Goal: Entertainment & Leisure: Consume media (video, audio)

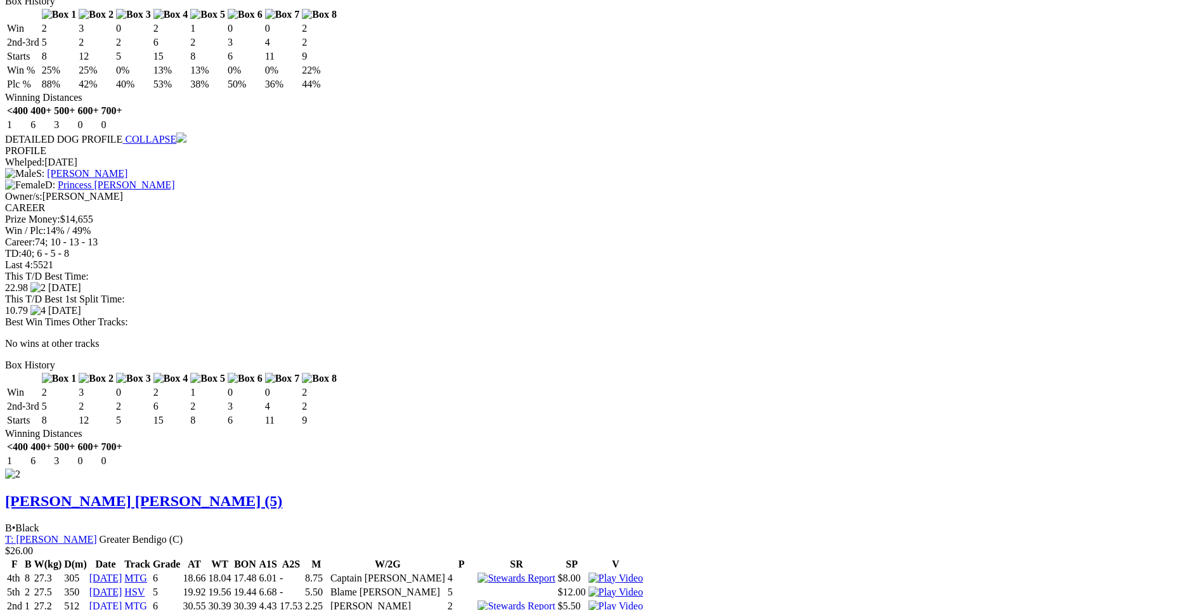
scroll to position [1395, 0]
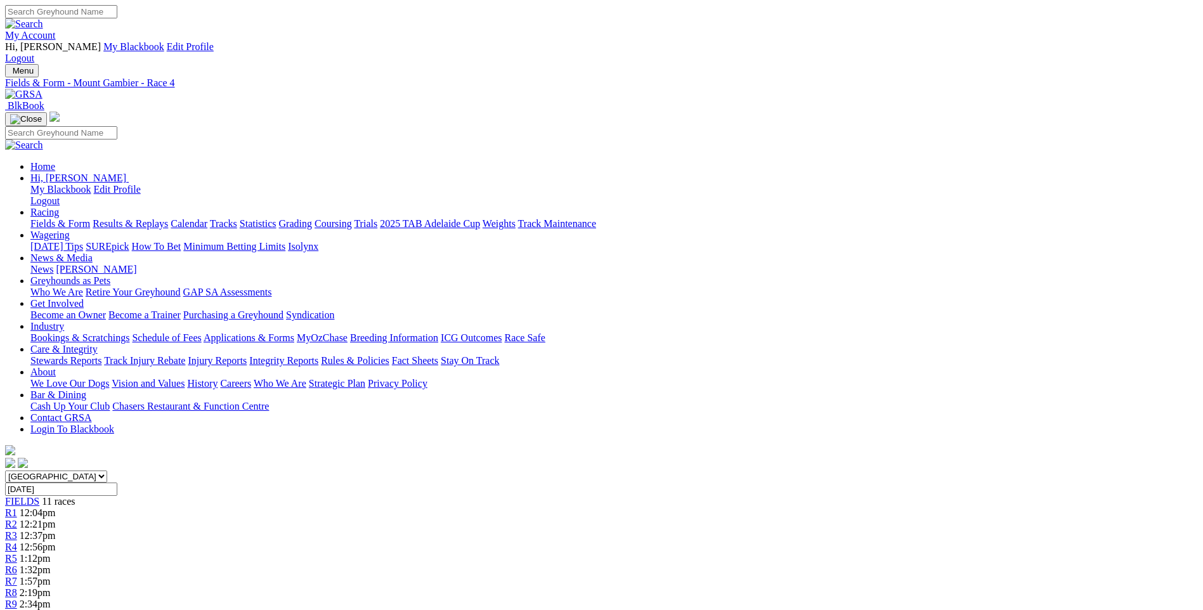
click at [168, 218] on link "Results & Replays" at bounding box center [130, 223] width 75 height 11
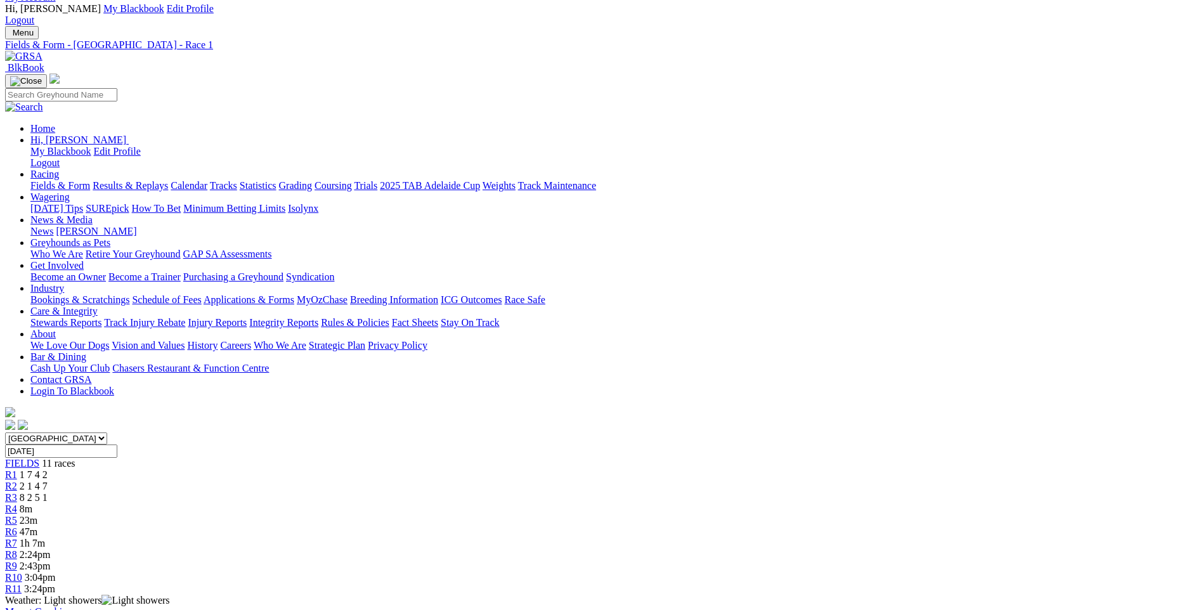
scroll to position [190, 0]
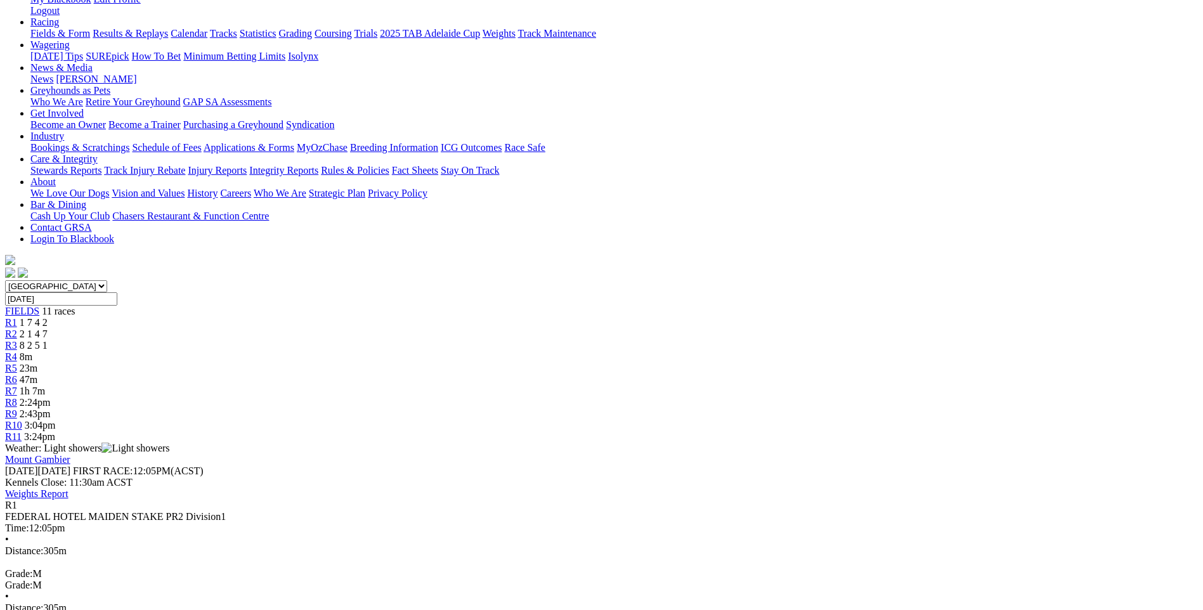
click at [17, 328] on span "R2" at bounding box center [11, 333] width 12 height 11
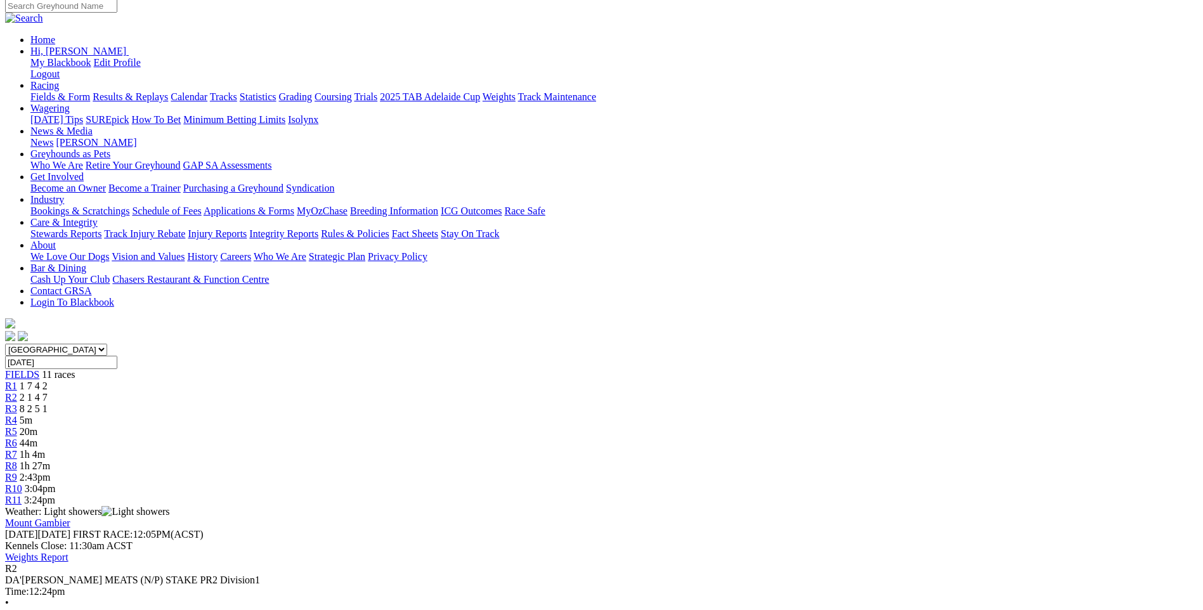
scroll to position [63, 0]
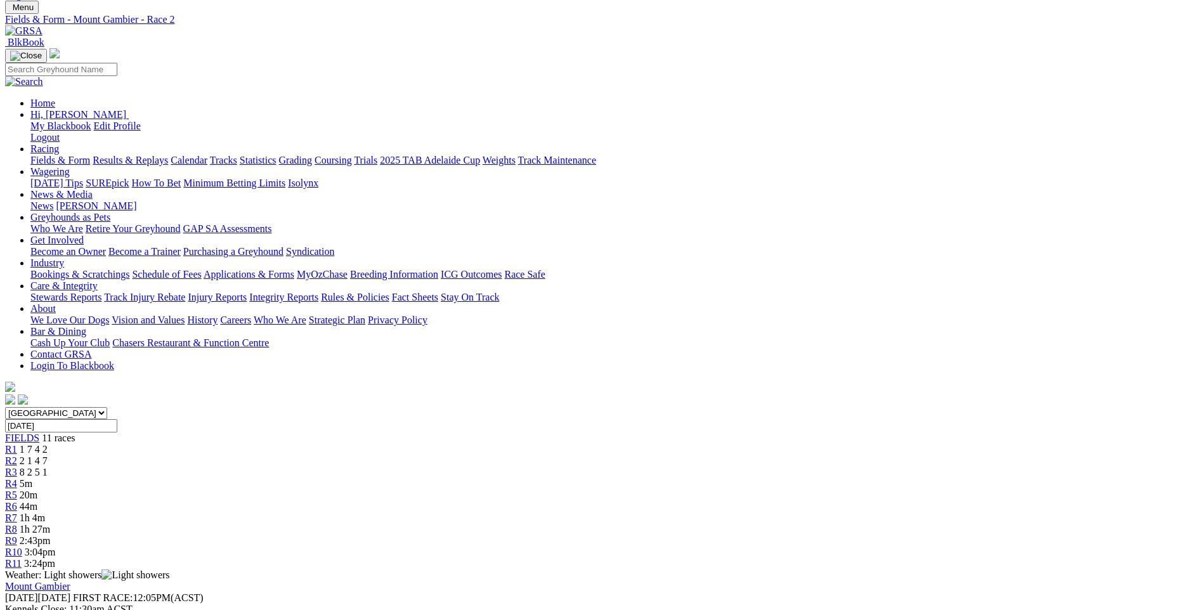
click at [17, 467] on span "R3" at bounding box center [11, 472] width 12 height 11
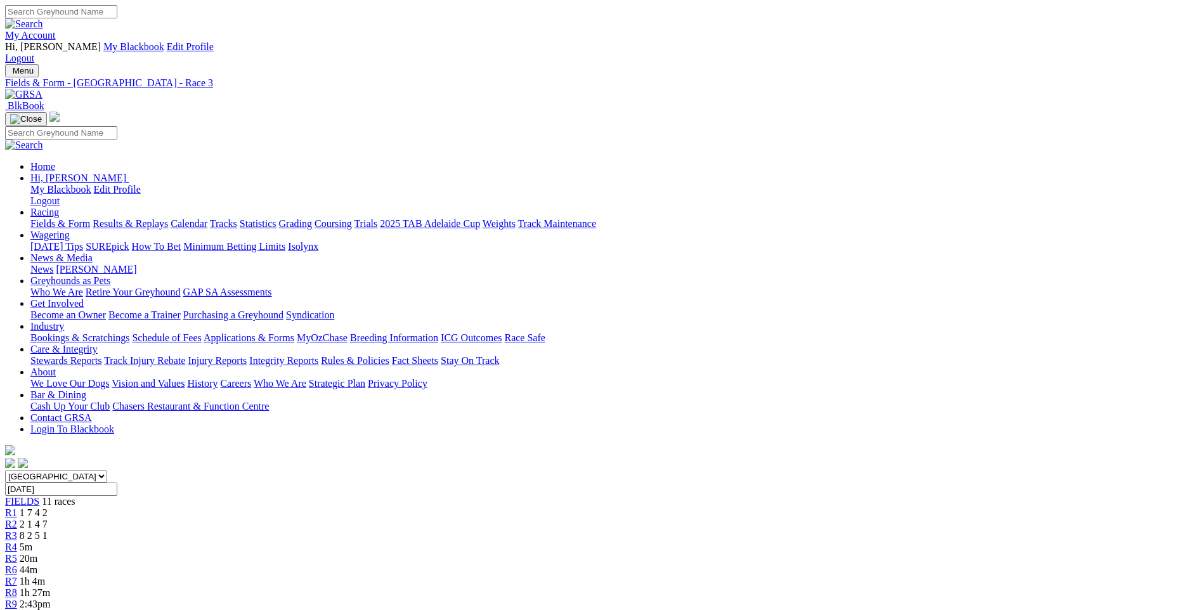
click at [17, 519] on span "R2" at bounding box center [11, 524] width 12 height 11
click at [17, 507] on link "R1" at bounding box center [11, 512] width 12 height 11
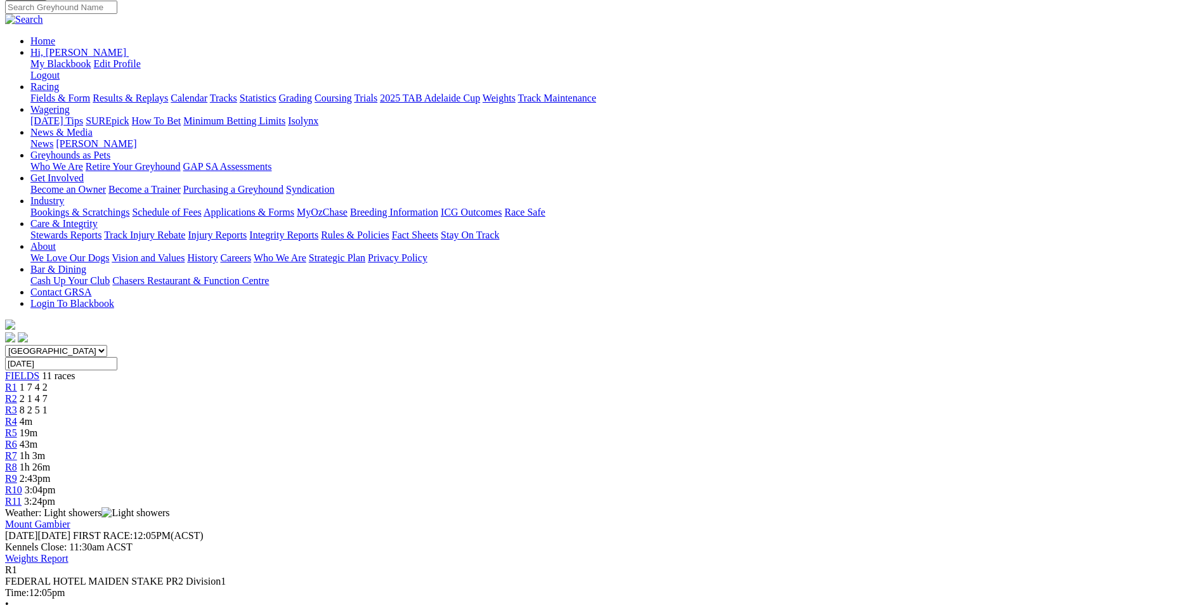
scroll to position [127, 0]
